Goal: Task Accomplishment & Management: Manage account settings

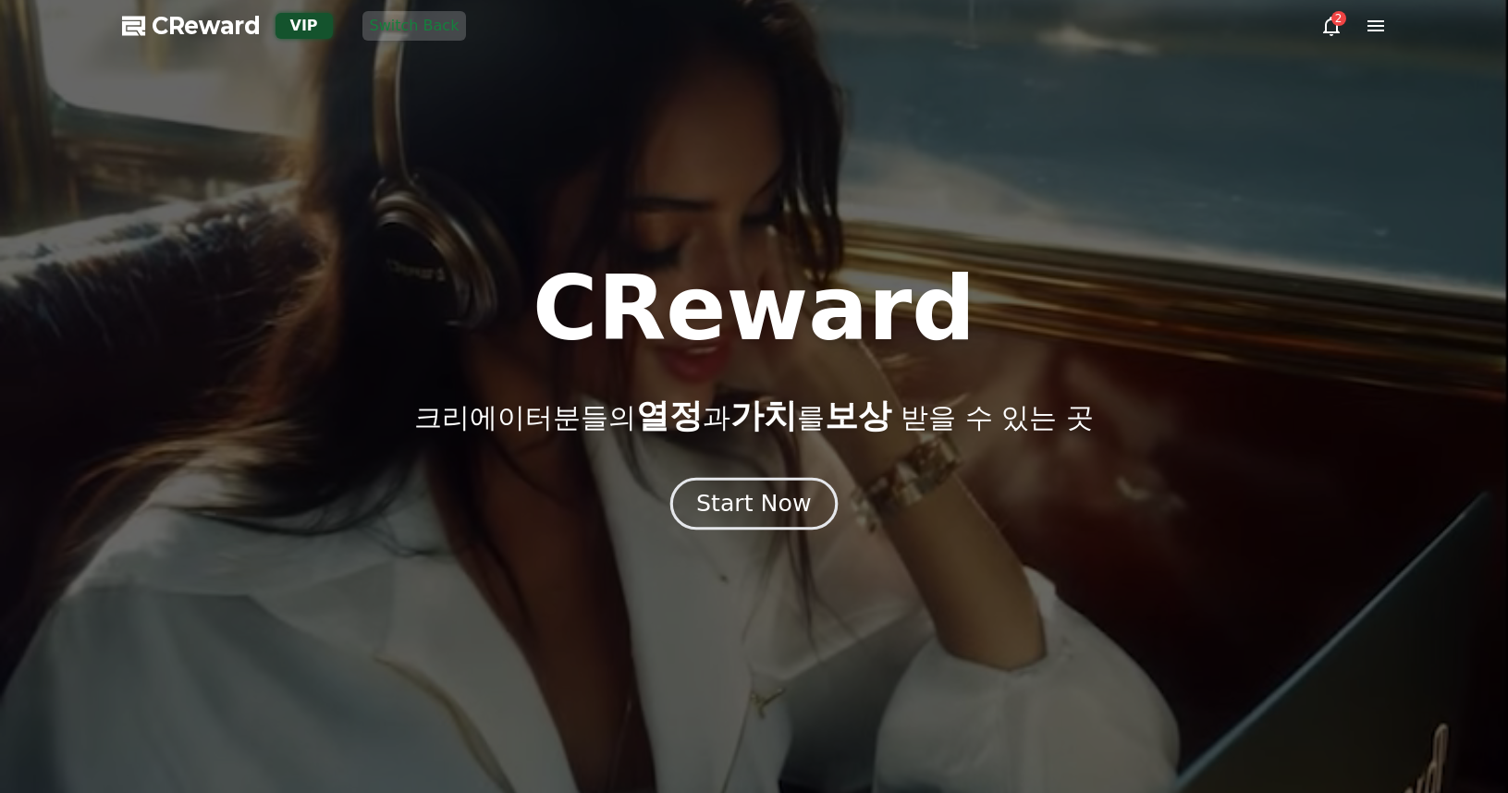
click at [777, 484] on button "Start Now" at bounding box center [753, 504] width 167 height 53
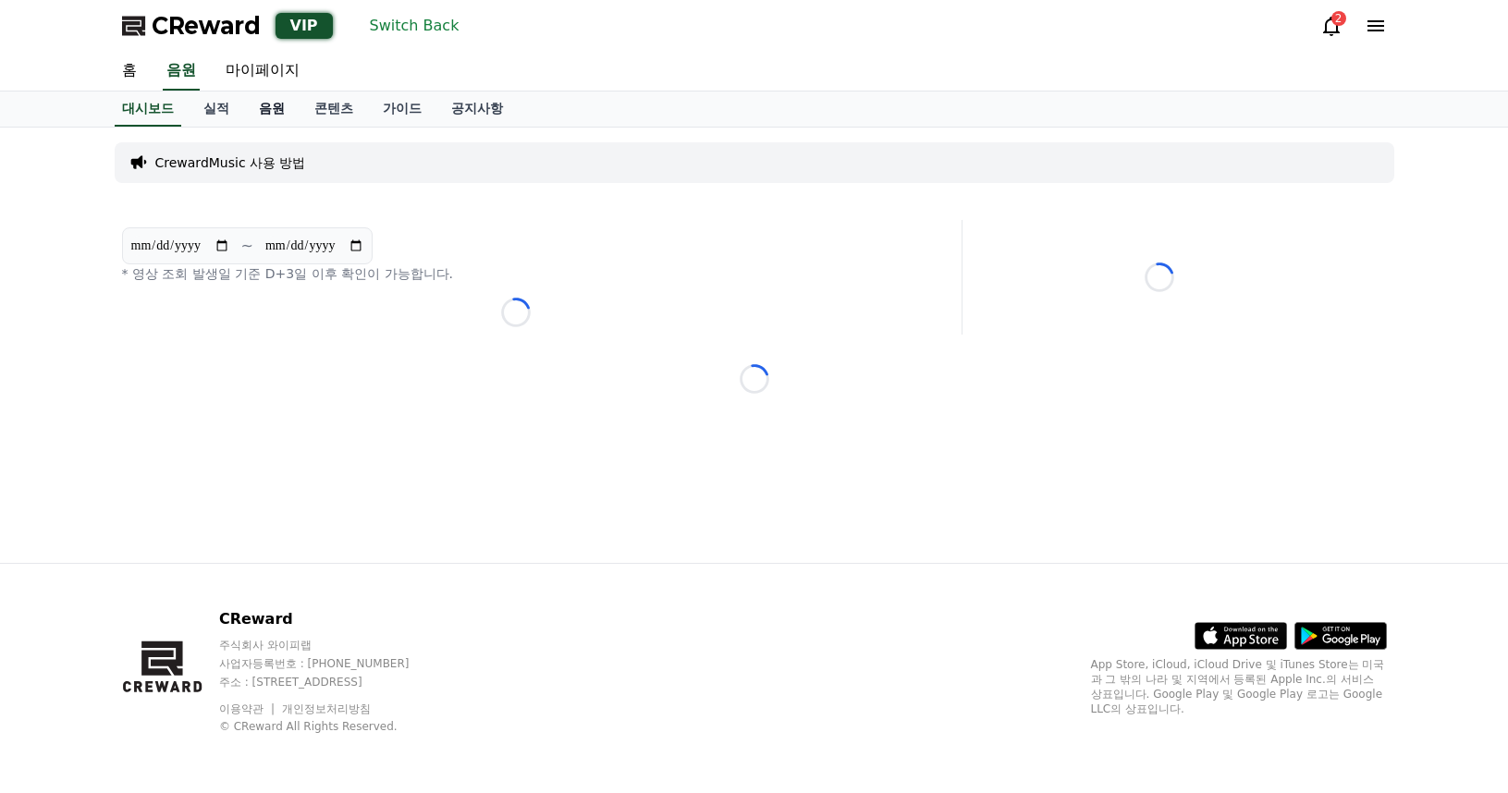
click at [269, 110] on link "음원" at bounding box center [271, 109] width 55 height 35
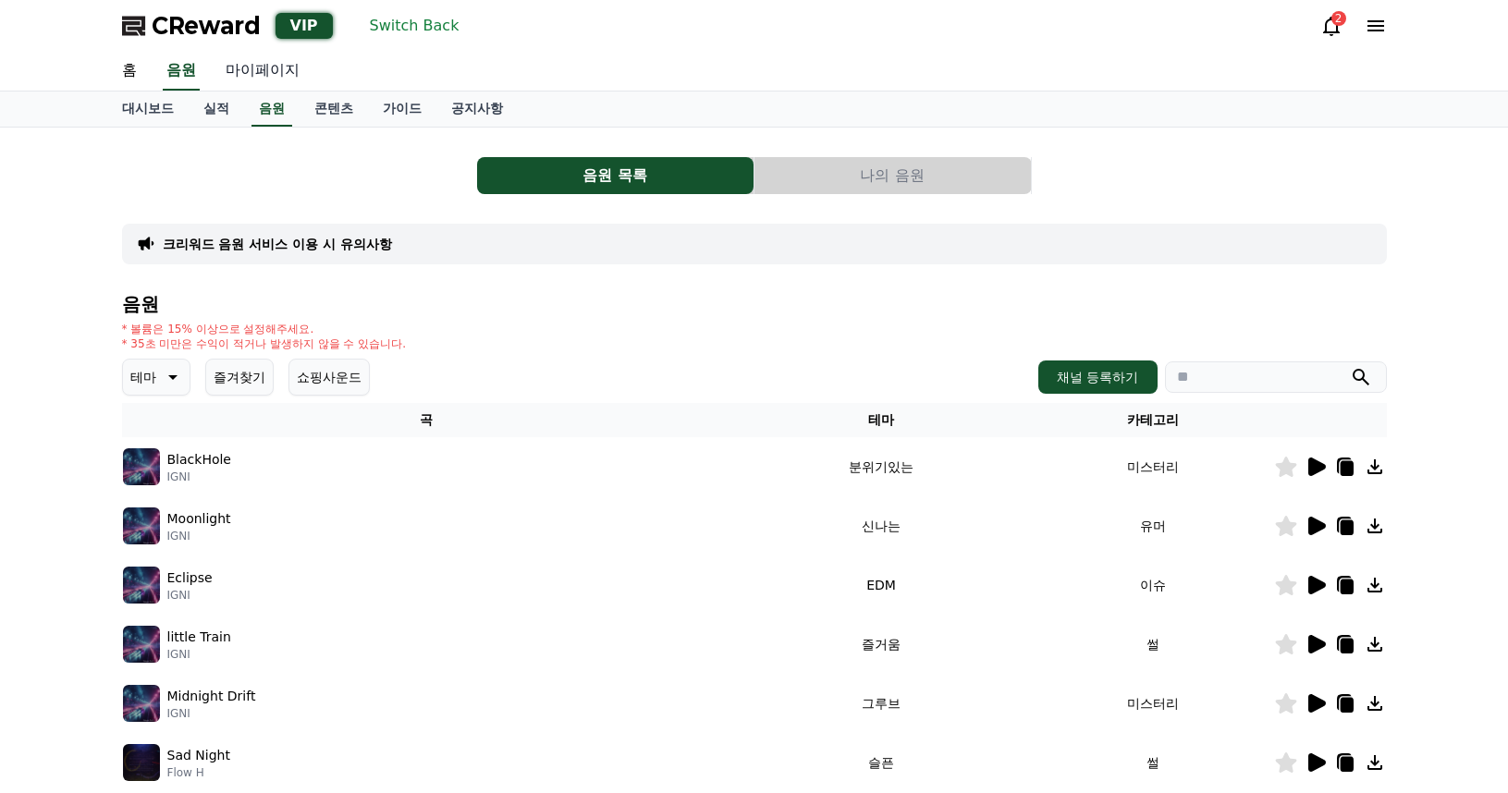
click at [259, 65] on link "마이페이지" at bounding box center [263, 71] width 104 height 39
select select "**********"
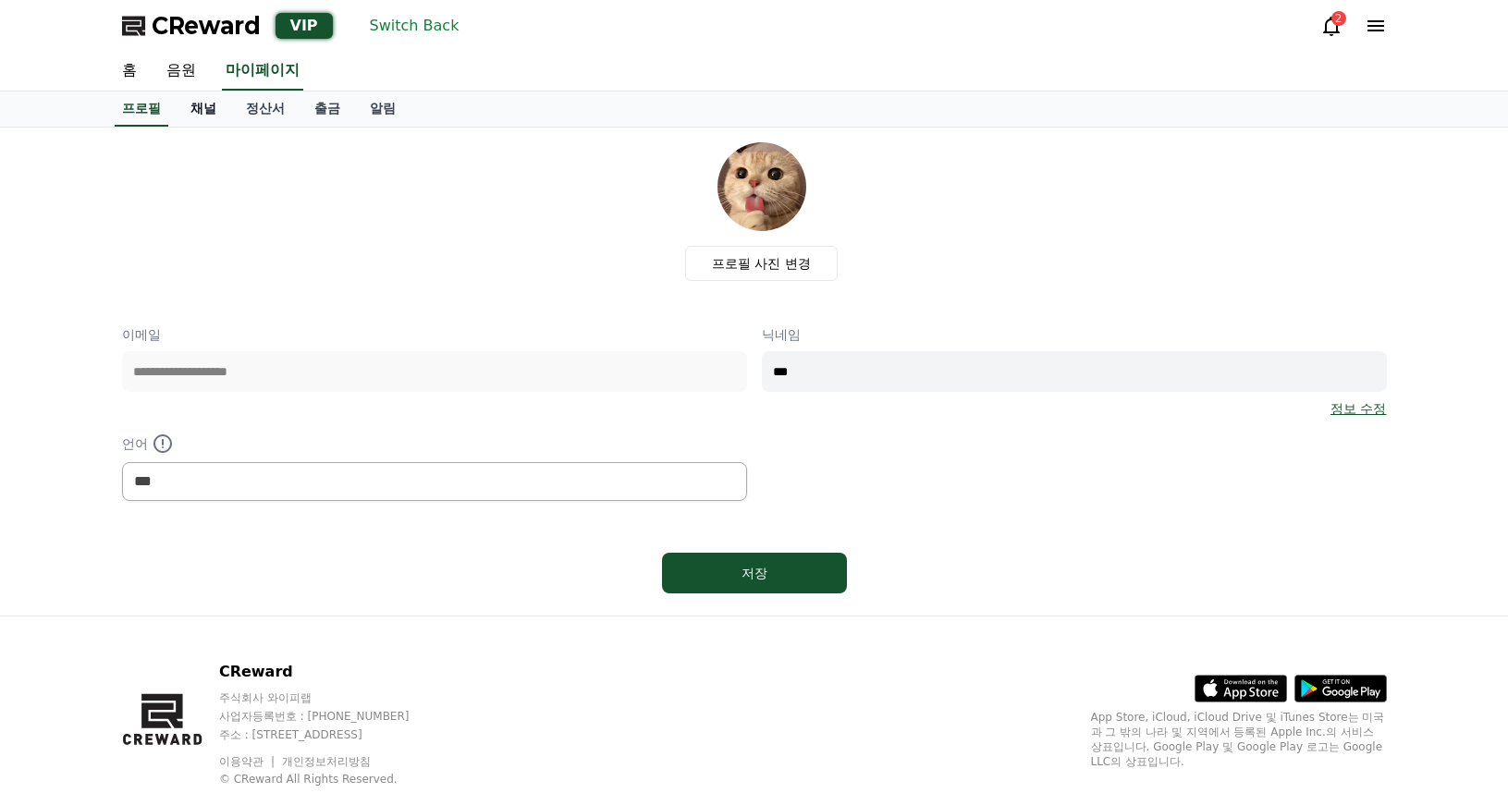
click at [229, 102] on link "채널" at bounding box center [203, 109] width 55 height 35
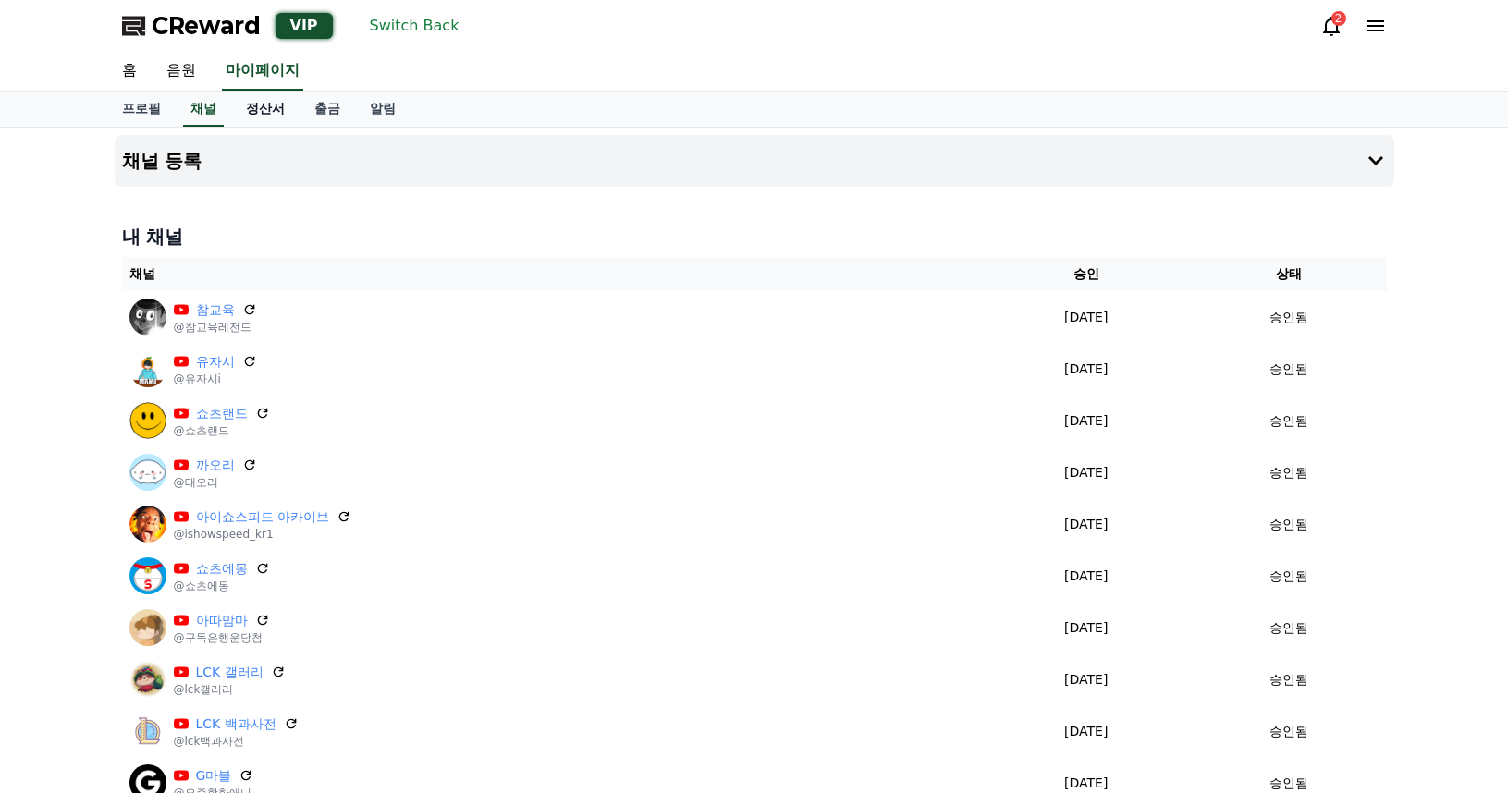
click at [263, 110] on link "정산서" at bounding box center [265, 109] width 68 height 35
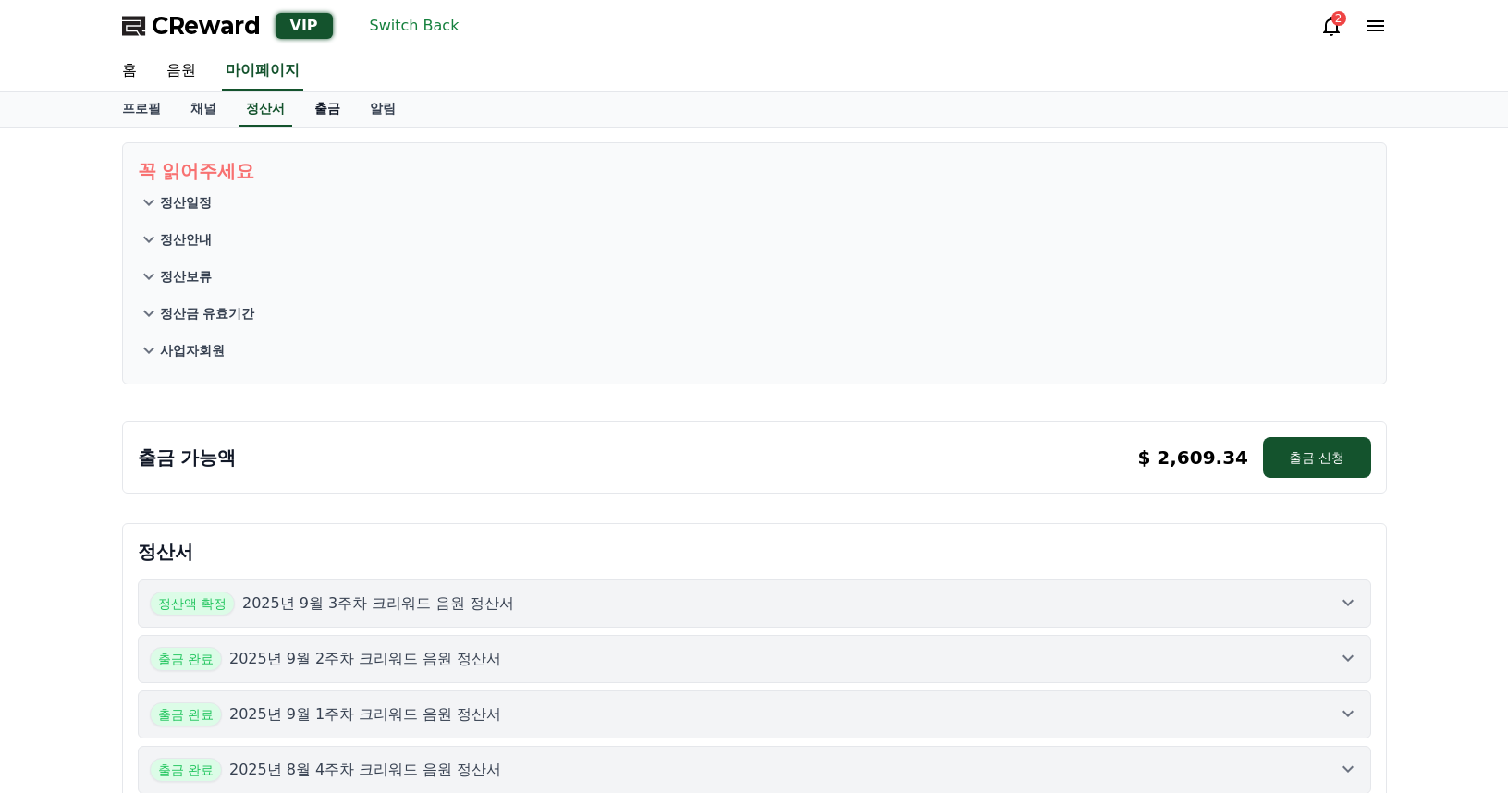
click at [313, 111] on link "출금" at bounding box center [327, 109] width 55 height 35
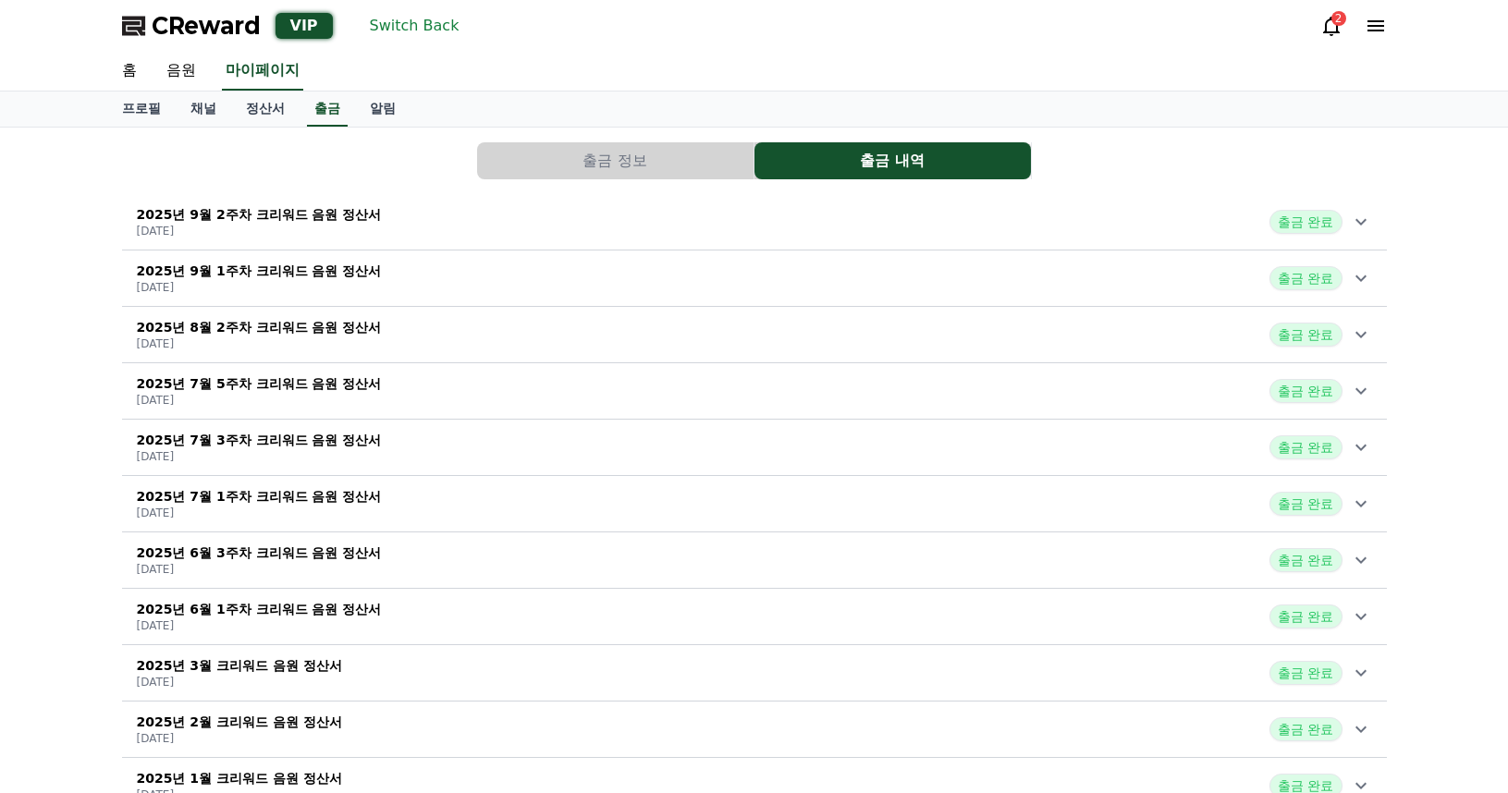
click at [516, 297] on div "2025년 9월 1주차 크리워드 음원 정산서 [DATE] 출금 완료" at bounding box center [754, 278] width 1265 height 48
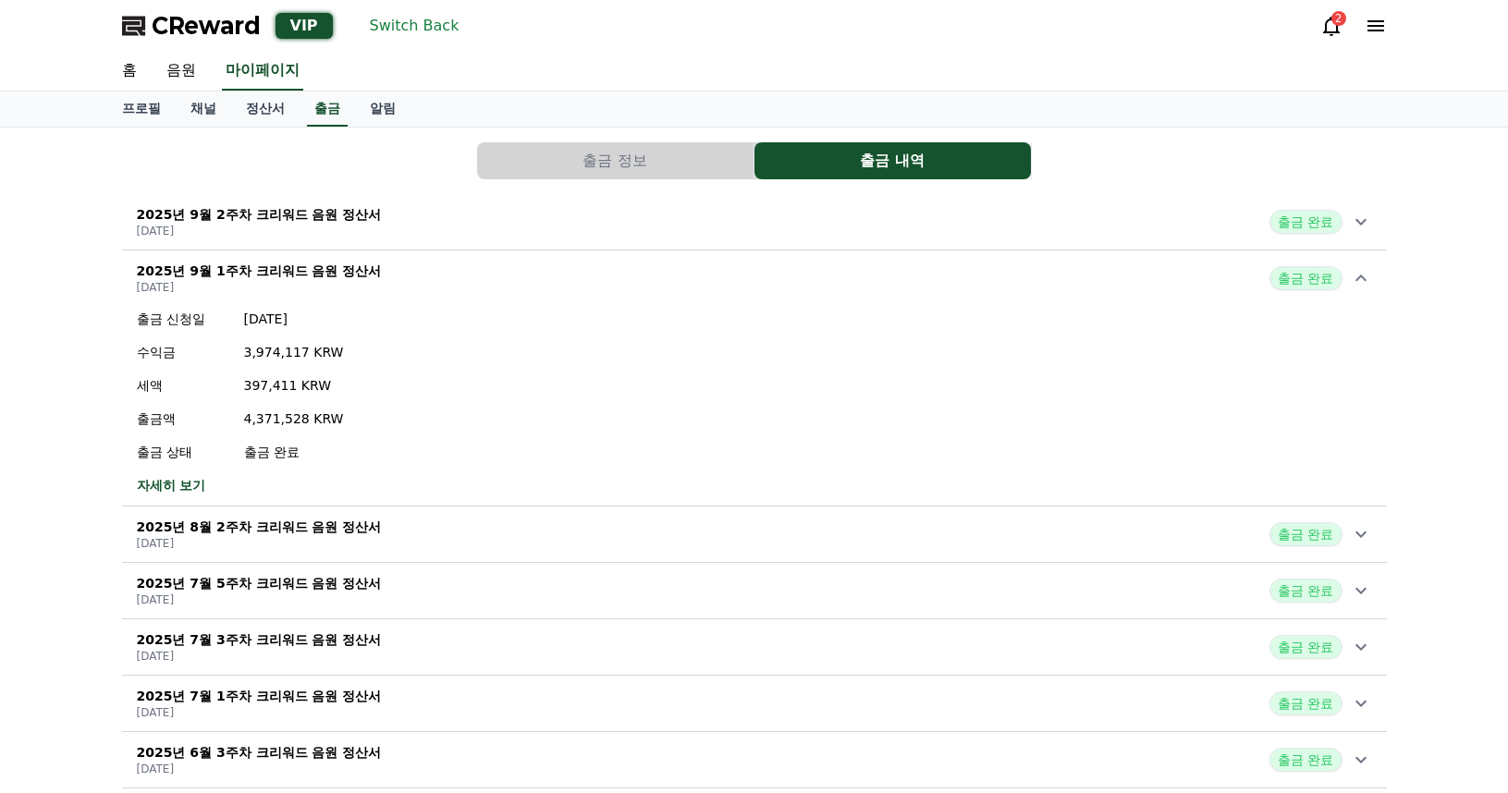
click at [414, 24] on button "Switch Back" at bounding box center [414, 26] width 104 height 30
